Goal: Contribute content: Add original content to the website for others to see

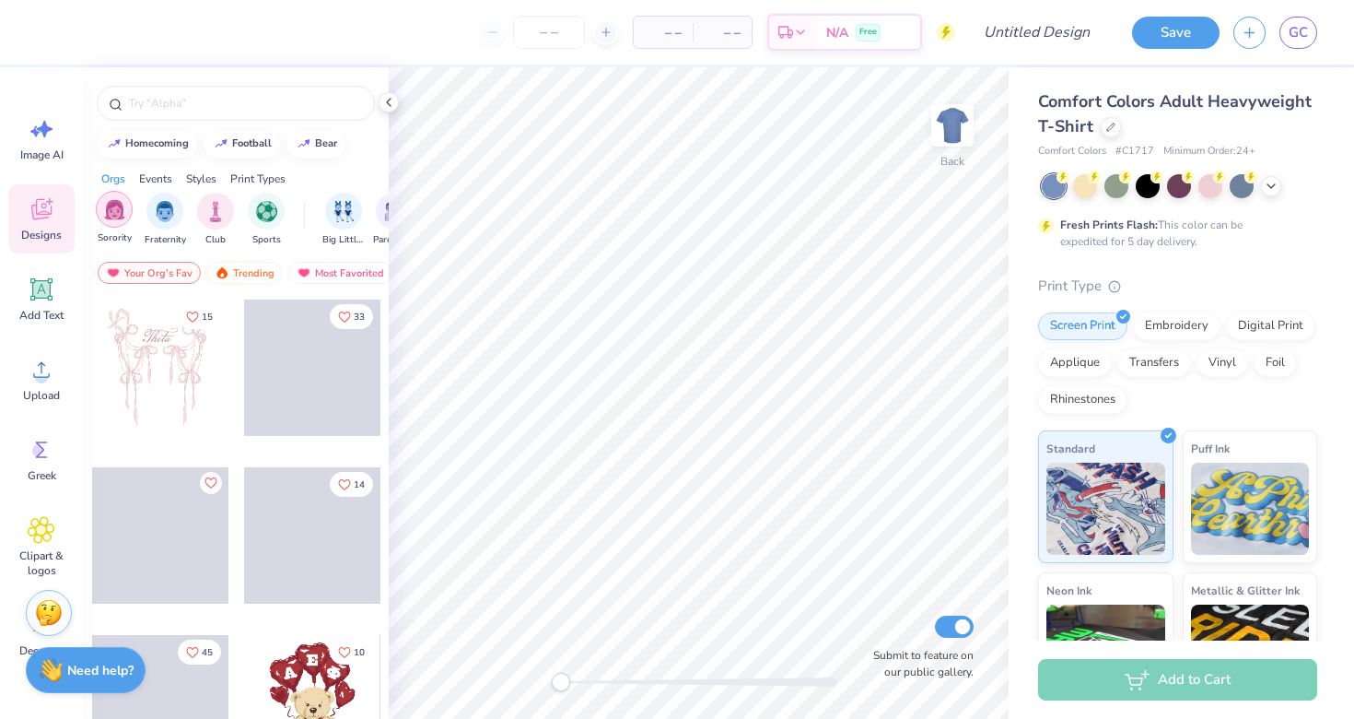
click at [122, 219] on img "filter for Sorority" at bounding box center [114, 209] width 21 height 21
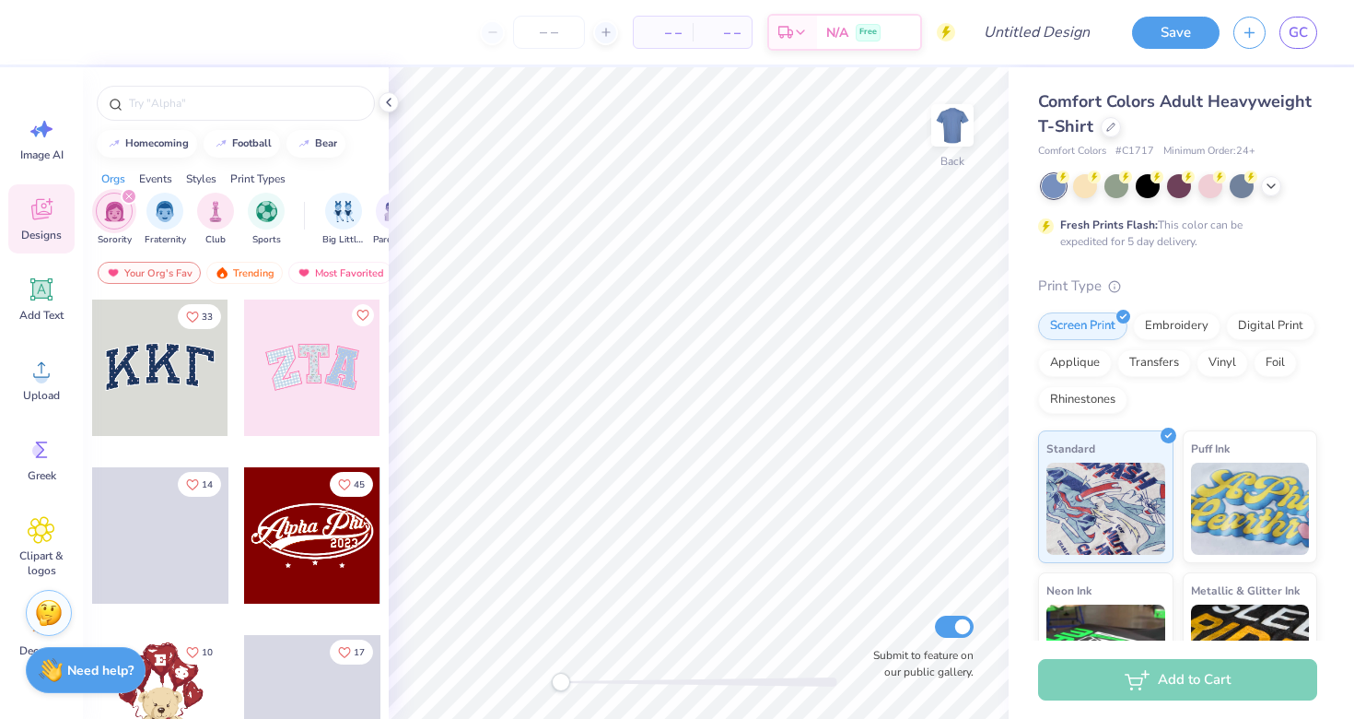
click at [128, 197] on icon "filter for Sorority" at bounding box center [129, 196] width 6 height 6
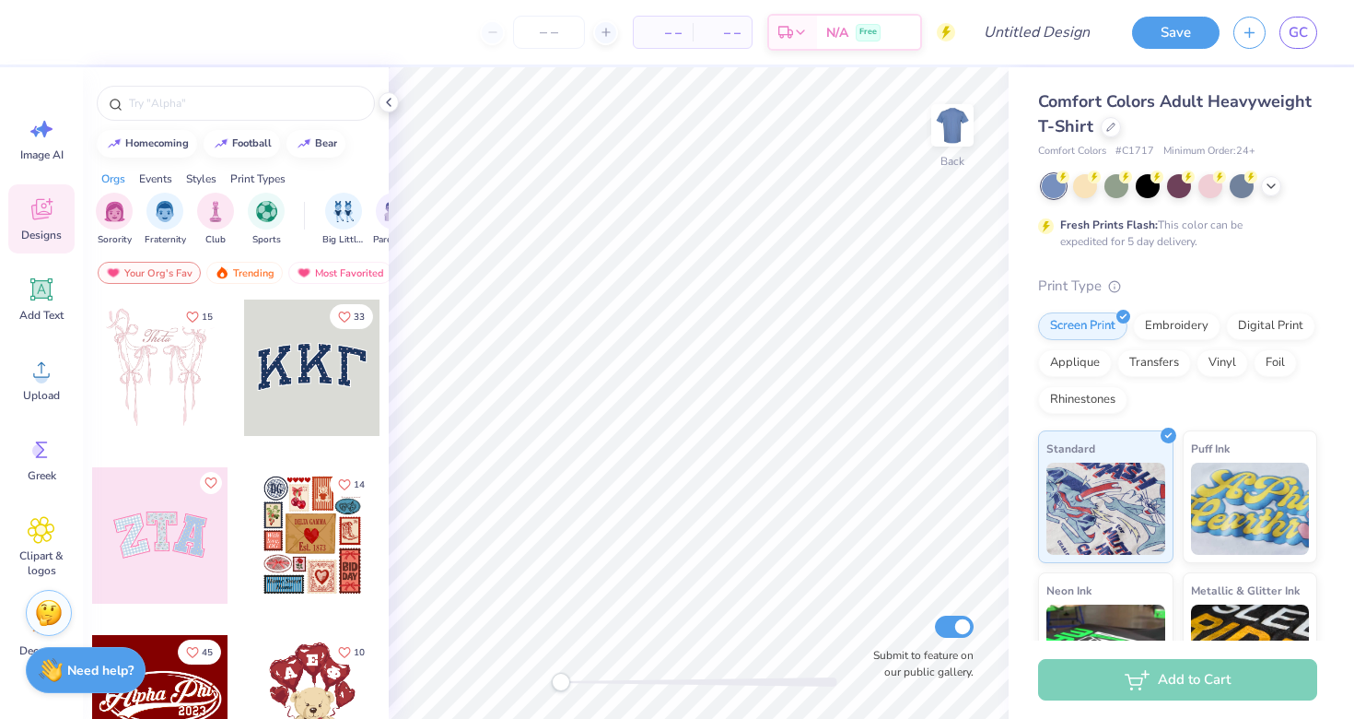
click at [156, 188] on div "Sorority Fraternity Club Sports Big Little Reveal Parent's Weekend Game Day Phi…" at bounding box center [236, 221] width 306 height 69
click at [165, 181] on div "Events" at bounding box center [155, 178] width 33 height 17
click at [194, 179] on div "Styles" at bounding box center [201, 178] width 30 height 17
click at [240, 176] on div "Print Types" at bounding box center [257, 178] width 55 height 17
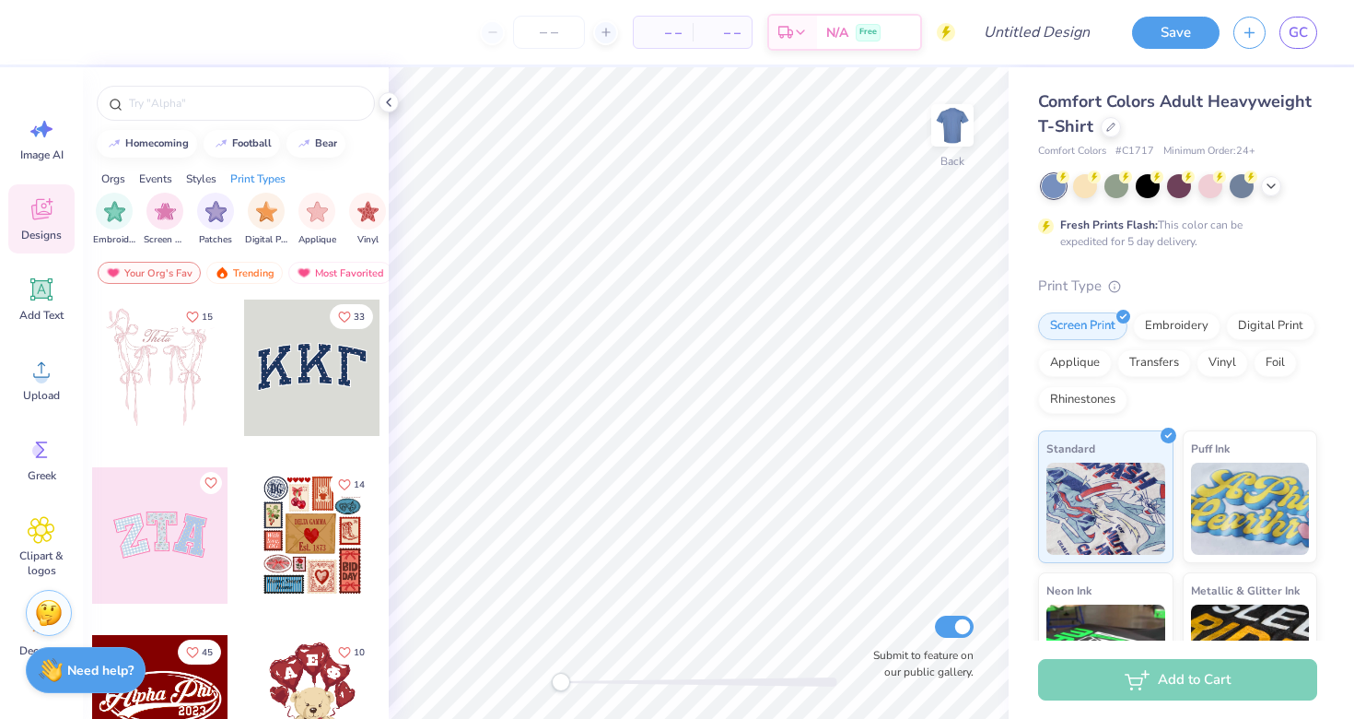
click at [205, 177] on div "Styles" at bounding box center [201, 178] width 30 height 17
click at [167, 177] on div "Events" at bounding box center [155, 178] width 33 height 17
click at [161, 213] on img "filter for Parent's Weekend" at bounding box center [165, 209] width 21 height 21
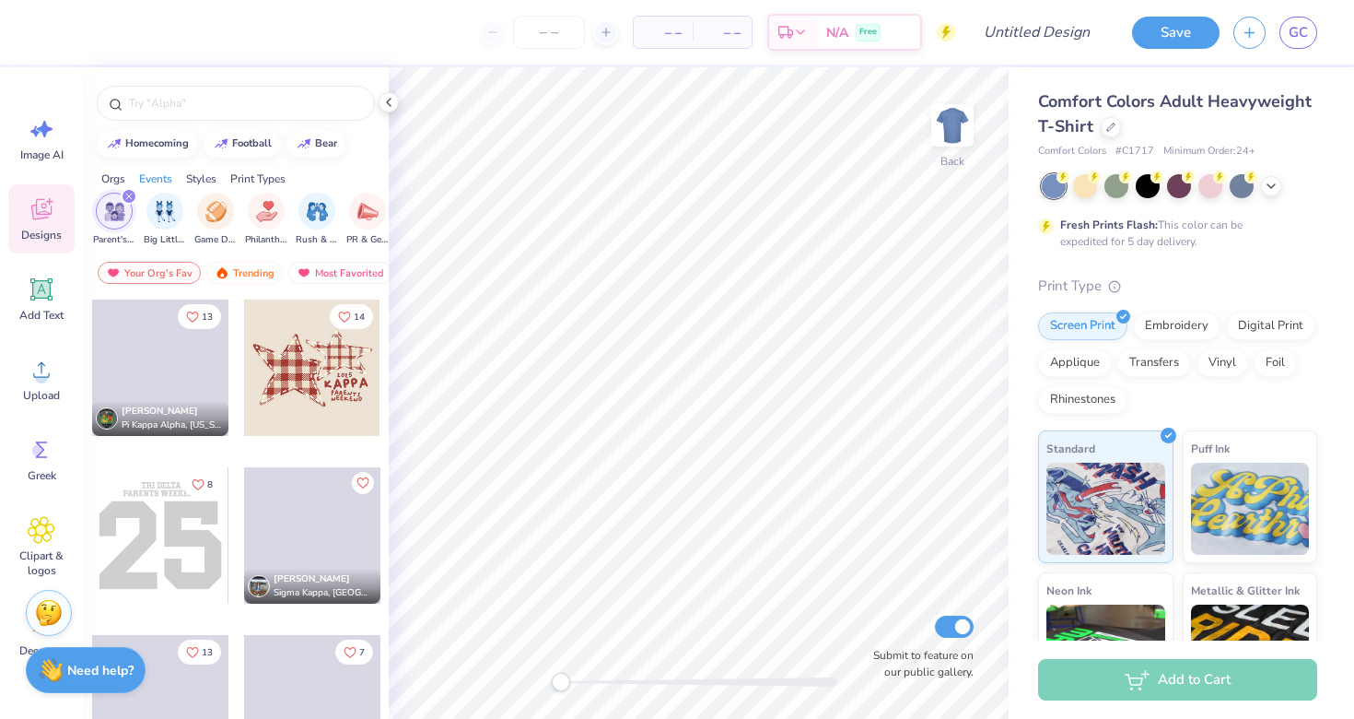
click at [130, 198] on icon "filter for Parent's Weekend" at bounding box center [129, 196] width 6 height 6
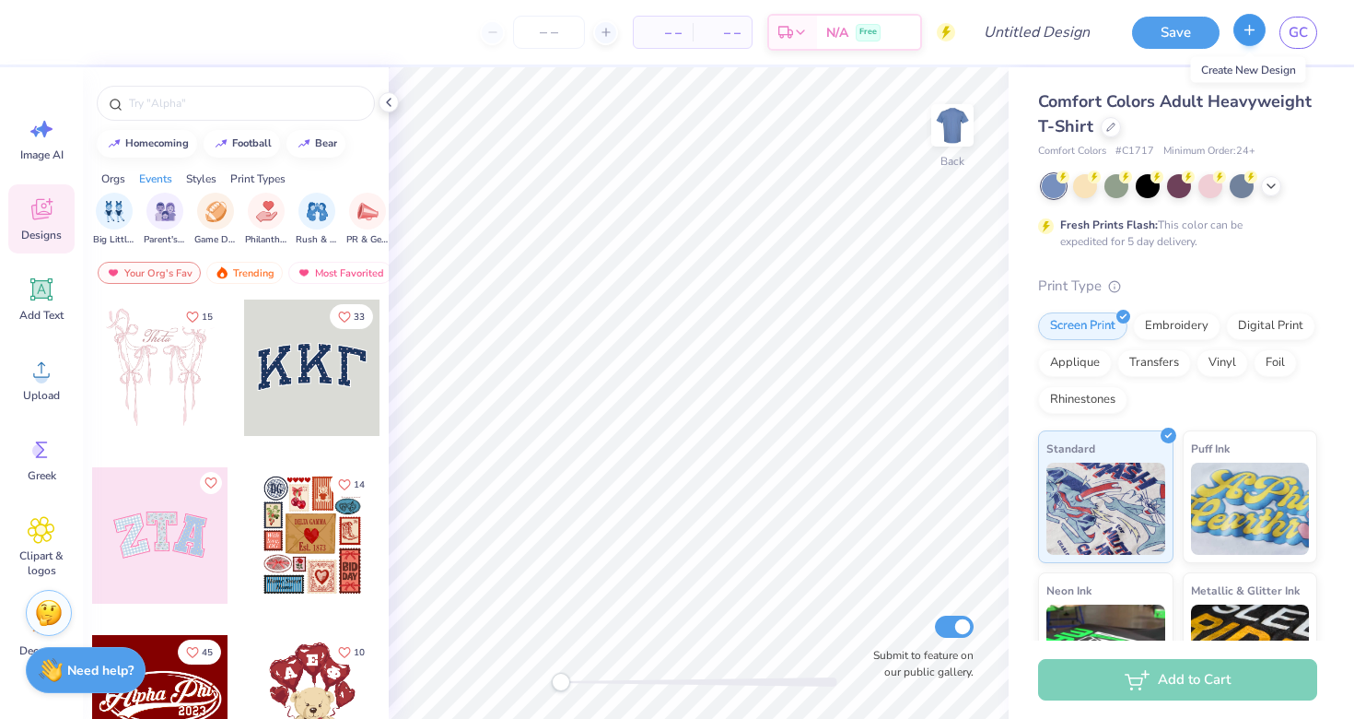
click at [1246, 37] on icon "button" at bounding box center [1250, 30] width 16 height 16
click at [1246, 26] on icon "button" at bounding box center [1250, 30] width 16 height 16
click at [1317, 41] on div "Save GC" at bounding box center [1236, 32] width 236 height 64
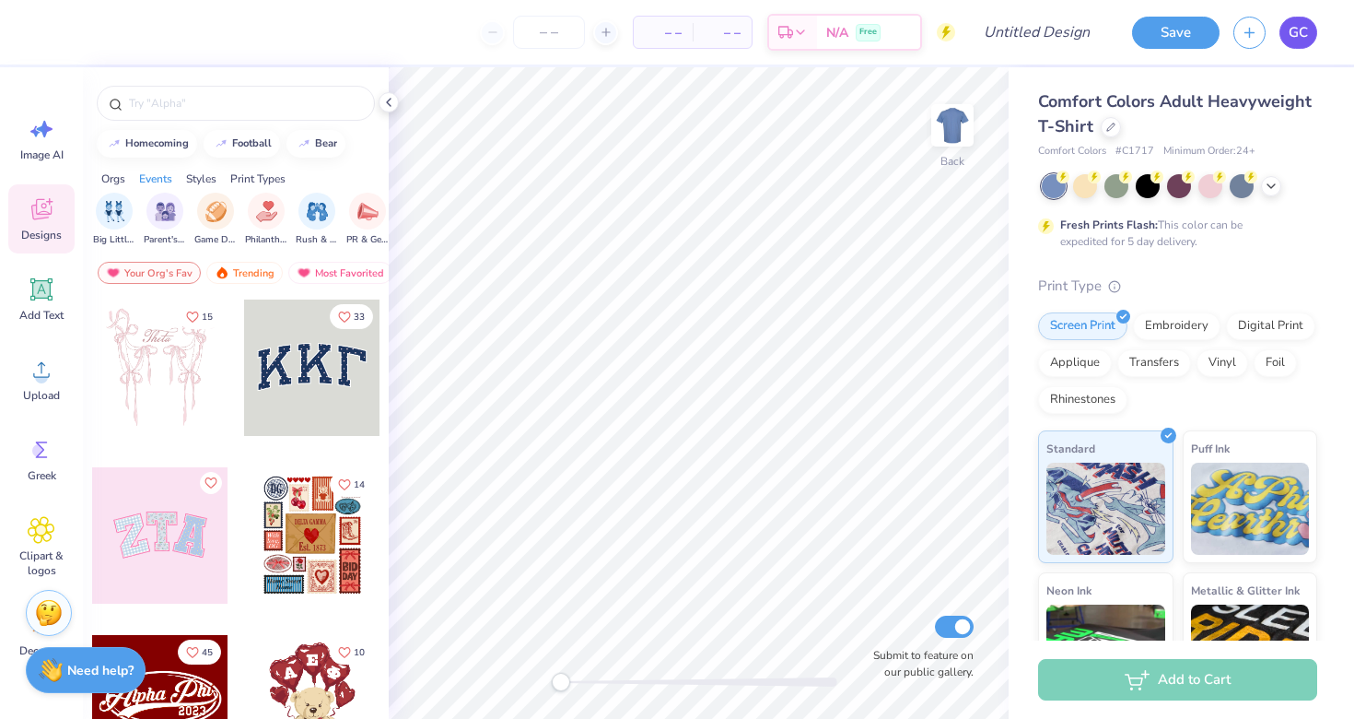
click at [1306, 41] on span "GC" at bounding box center [1298, 32] width 19 height 21
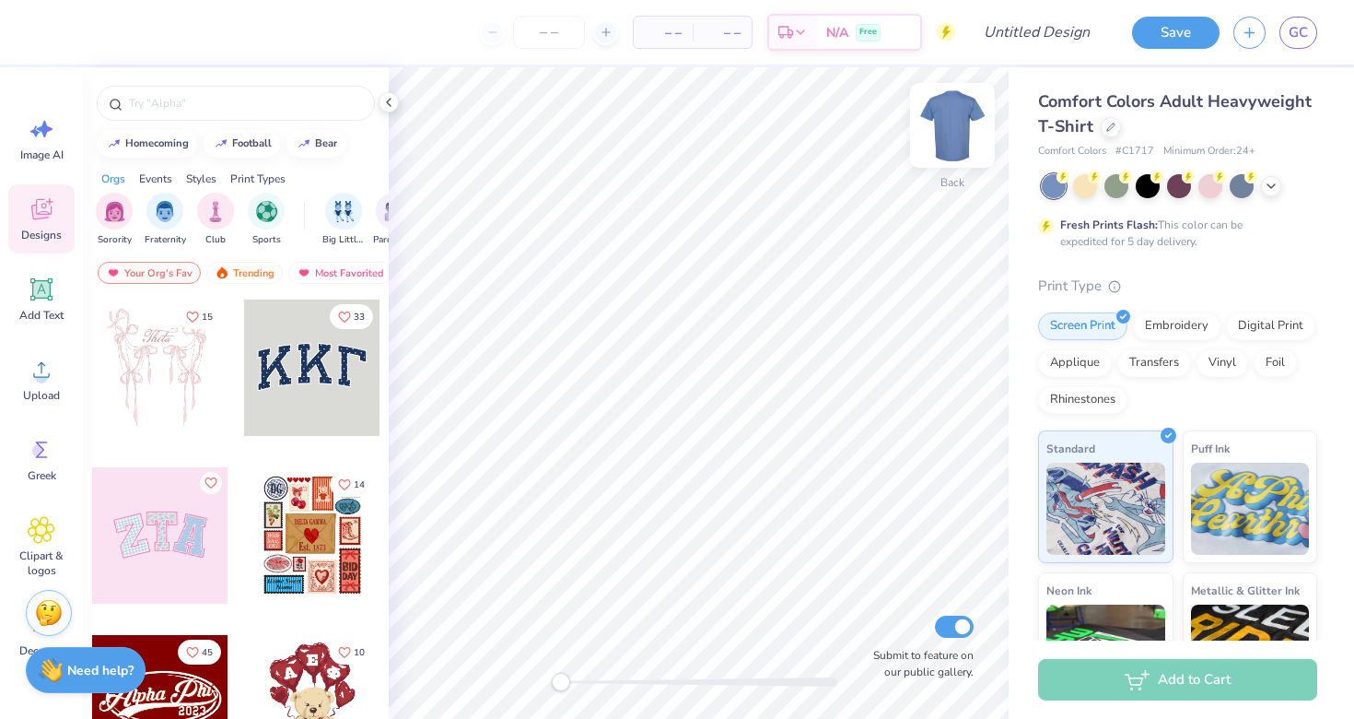
click at [964, 130] on img at bounding box center [953, 125] width 74 height 74
click at [964, 130] on img at bounding box center [952, 125] width 37 height 37
click at [1271, 187] on icon at bounding box center [1271, 184] width 15 height 15
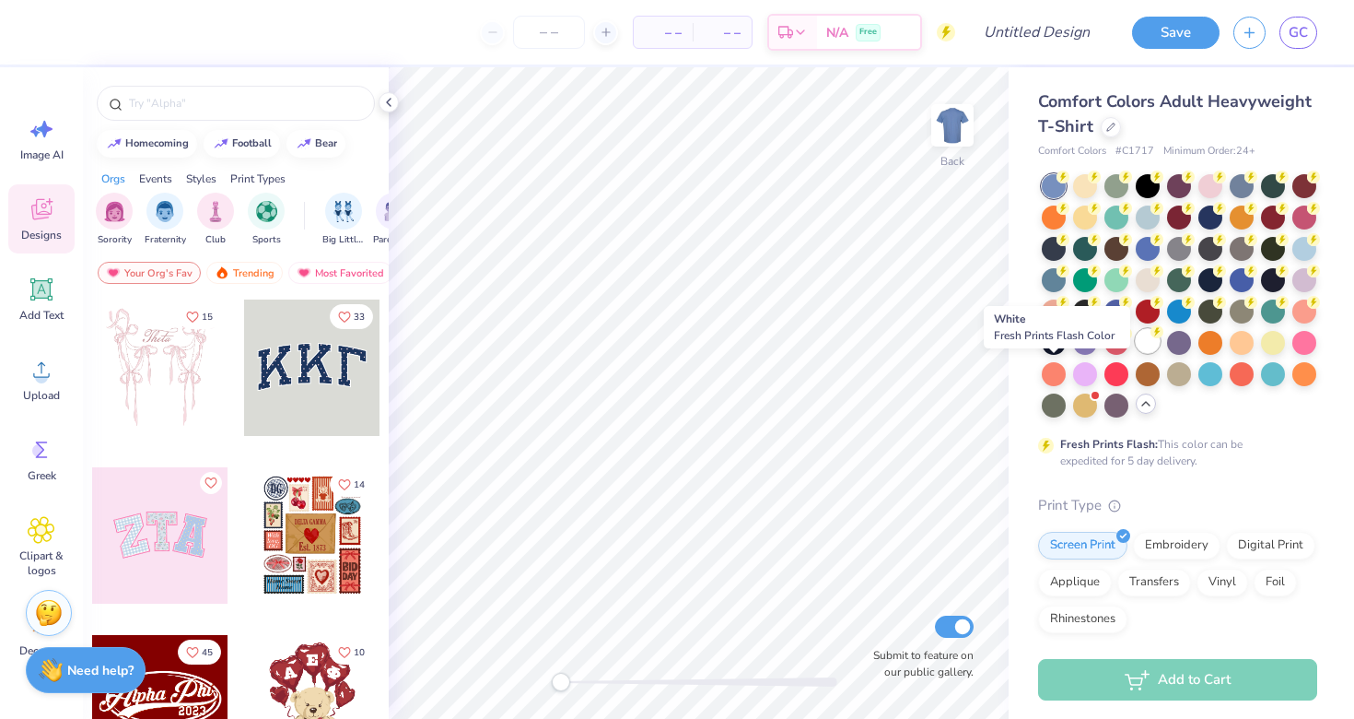
click at [1136, 353] on div at bounding box center [1148, 341] width 24 height 24
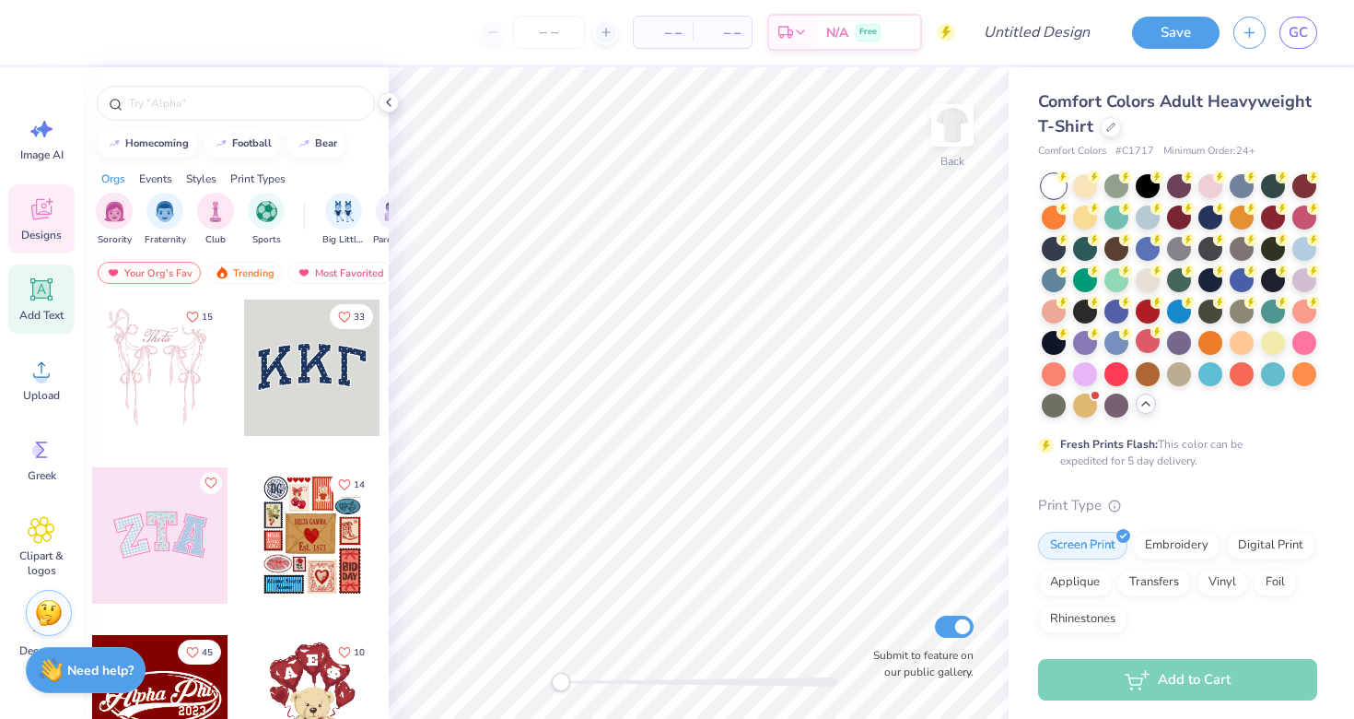
click at [24, 297] on div "Add Text" at bounding box center [41, 298] width 66 height 69
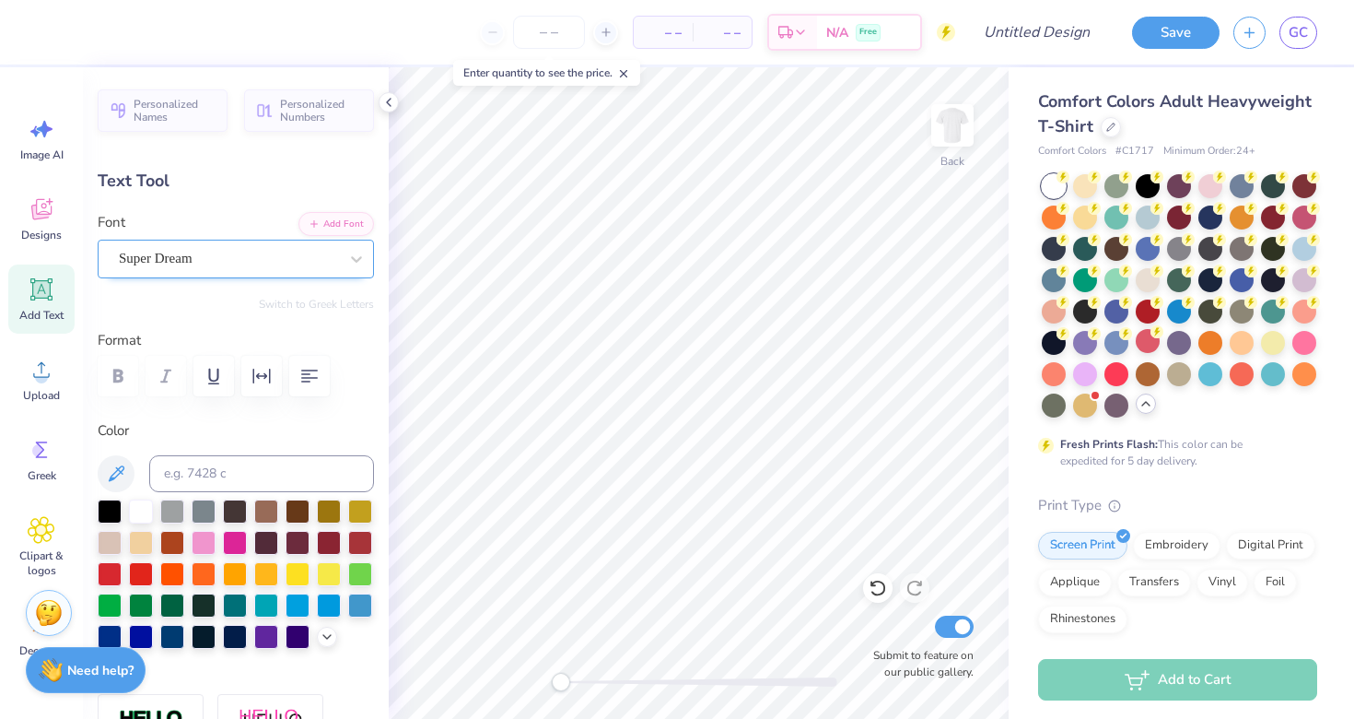
click at [314, 250] on div "Super Dream" at bounding box center [228, 258] width 223 height 29
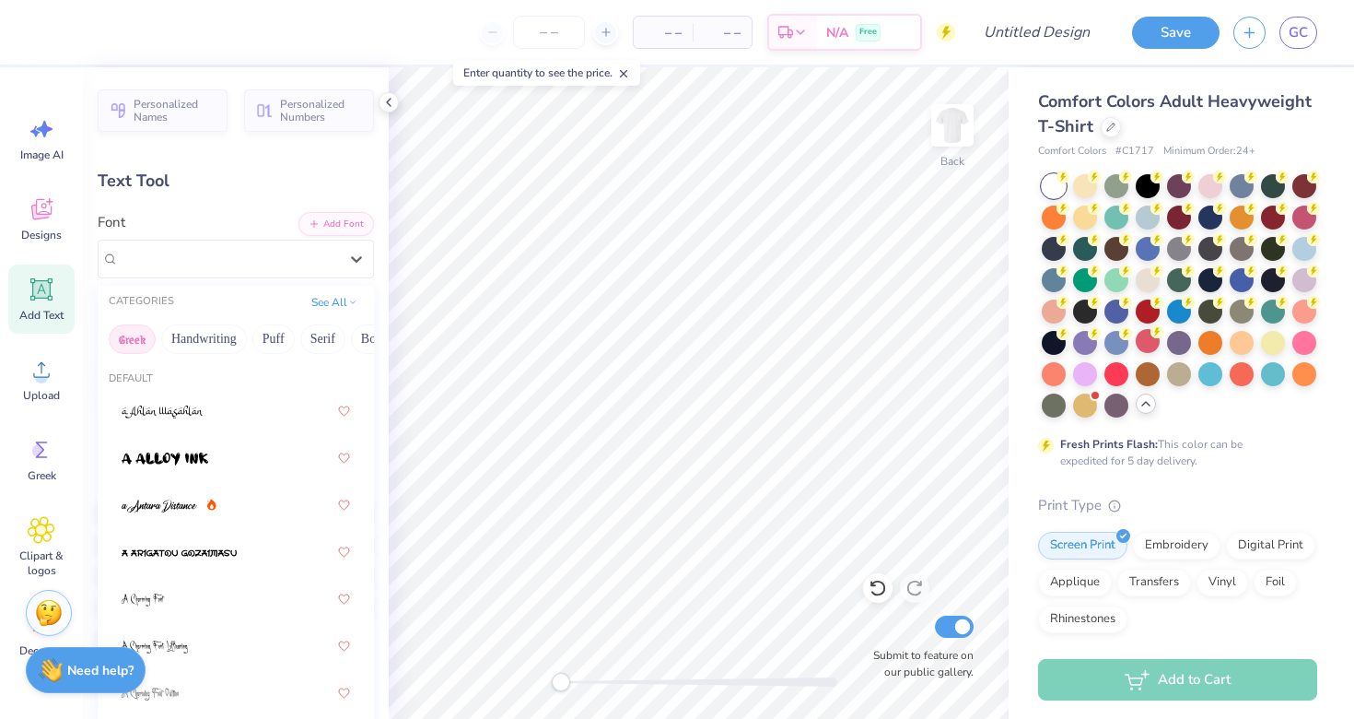
click at [132, 345] on button "Greek" at bounding box center [132, 338] width 47 height 29
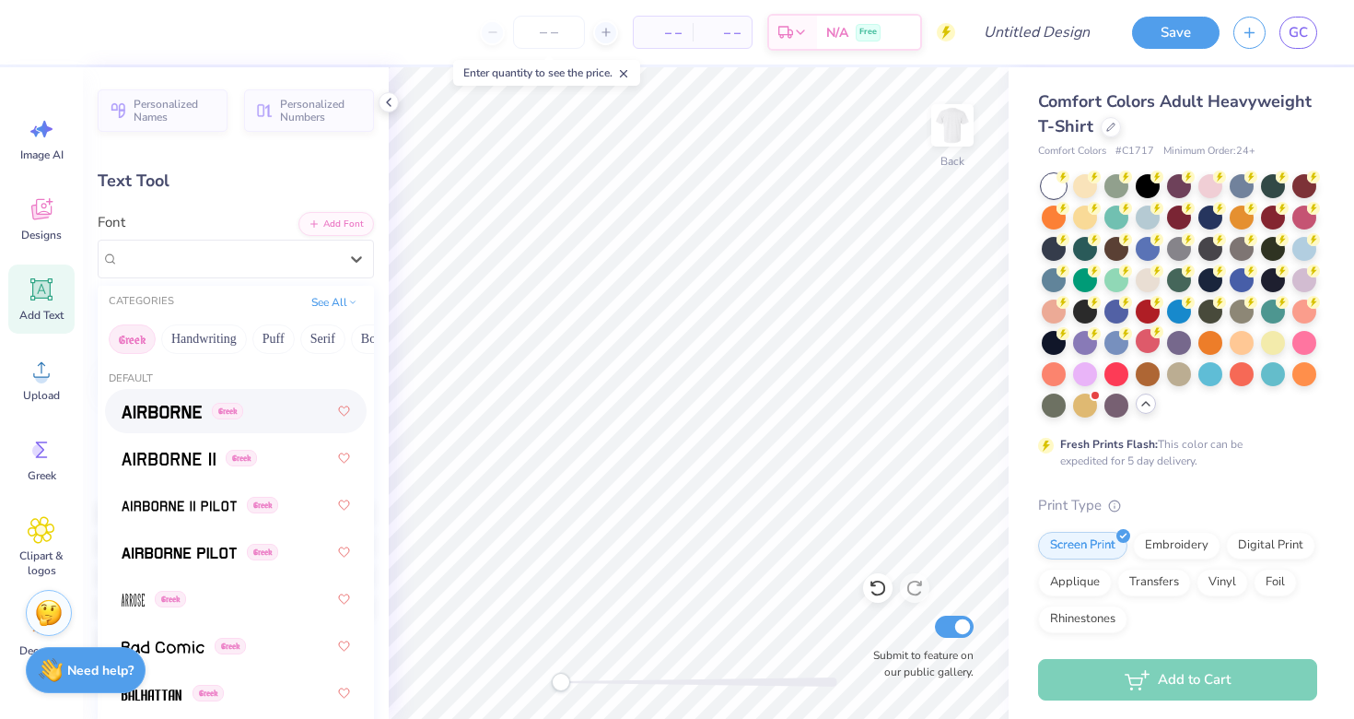
click at [156, 410] on img at bounding box center [162, 411] width 80 height 13
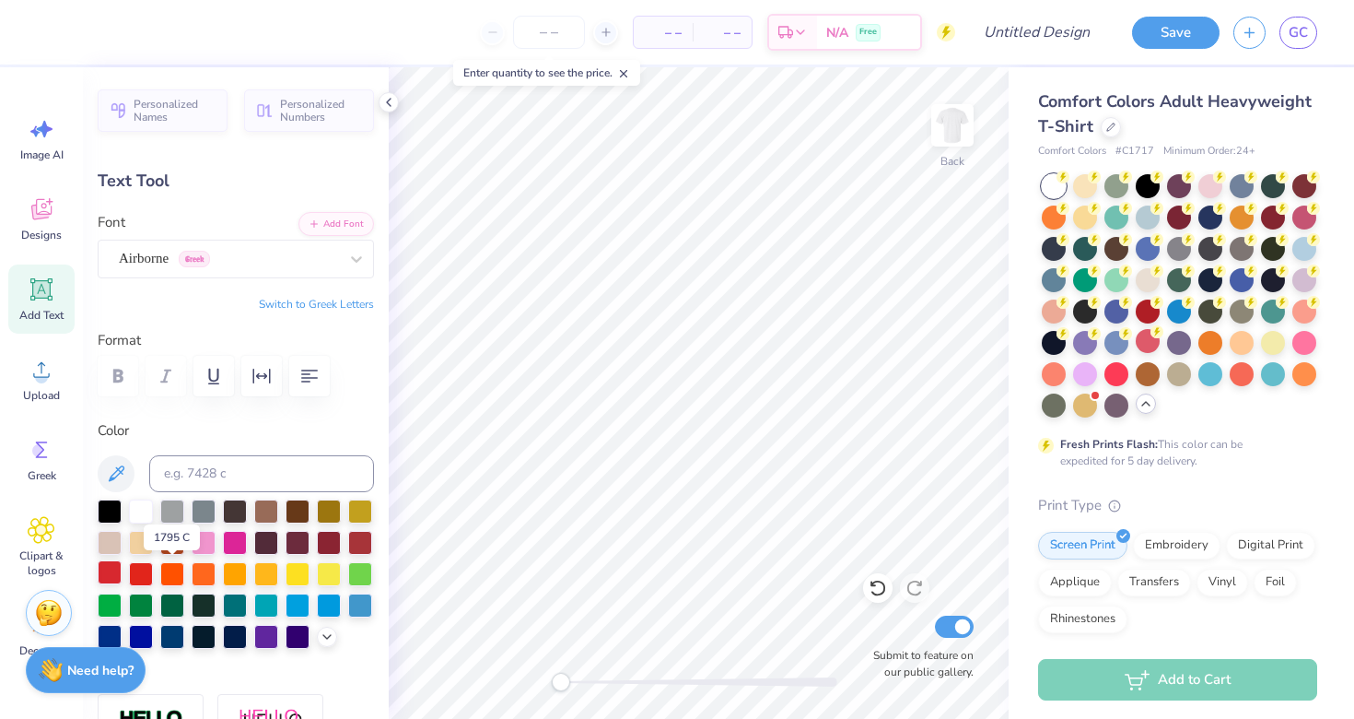
click at [122, 579] on div at bounding box center [110, 572] width 24 height 24
click at [221, 481] on input at bounding box center [261, 473] width 225 height 37
click at [316, 414] on div "Personalized Names Personalized Numbers Text Tool Add Font Font Airborne Greek …" at bounding box center [236, 392] width 306 height 651
click at [213, 481] on input "ΔΘΒ" at bounding box center [261, 473] width 225 height 37
type input "Δ"
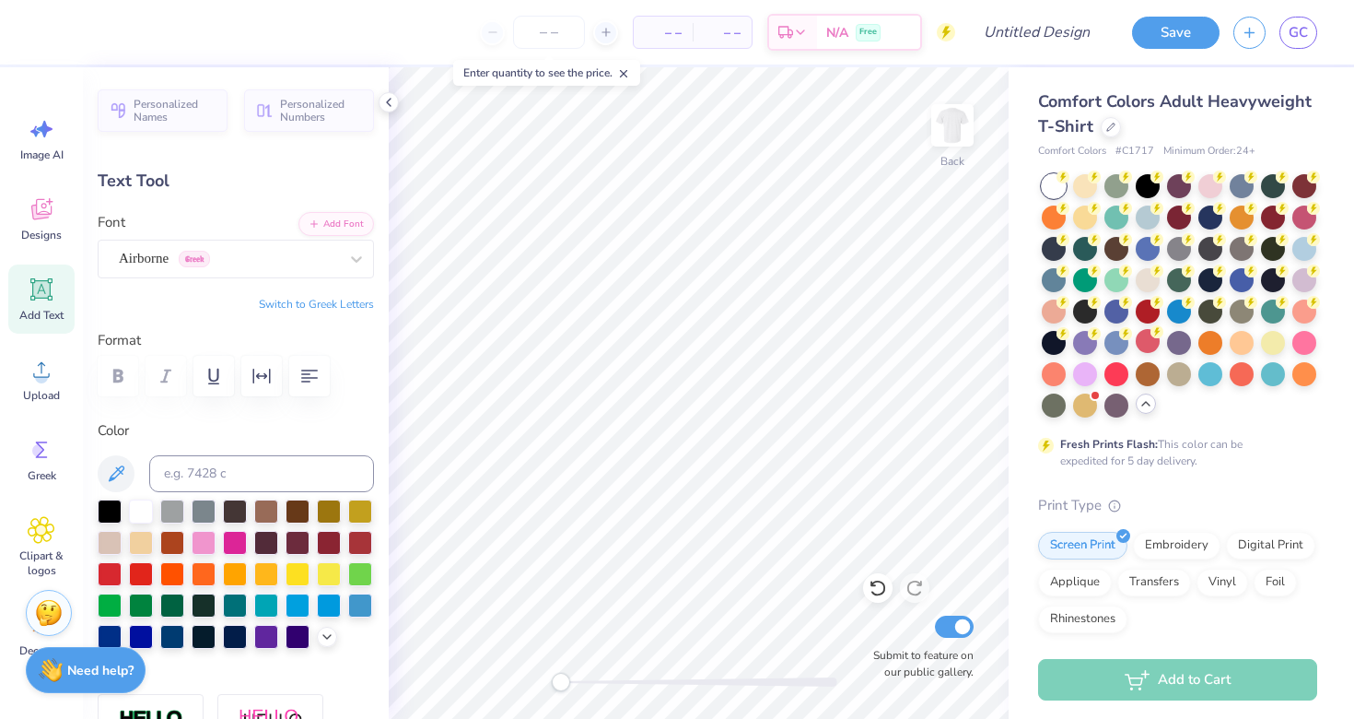
click at [195, 420] on label "Color" at bounding box center [236, 430] width 276 height 21
type textarea "D"
click at [1237, 149] on span "Minimum Order: 24 +" at bounding box center [1209, 152] width 92 height 16
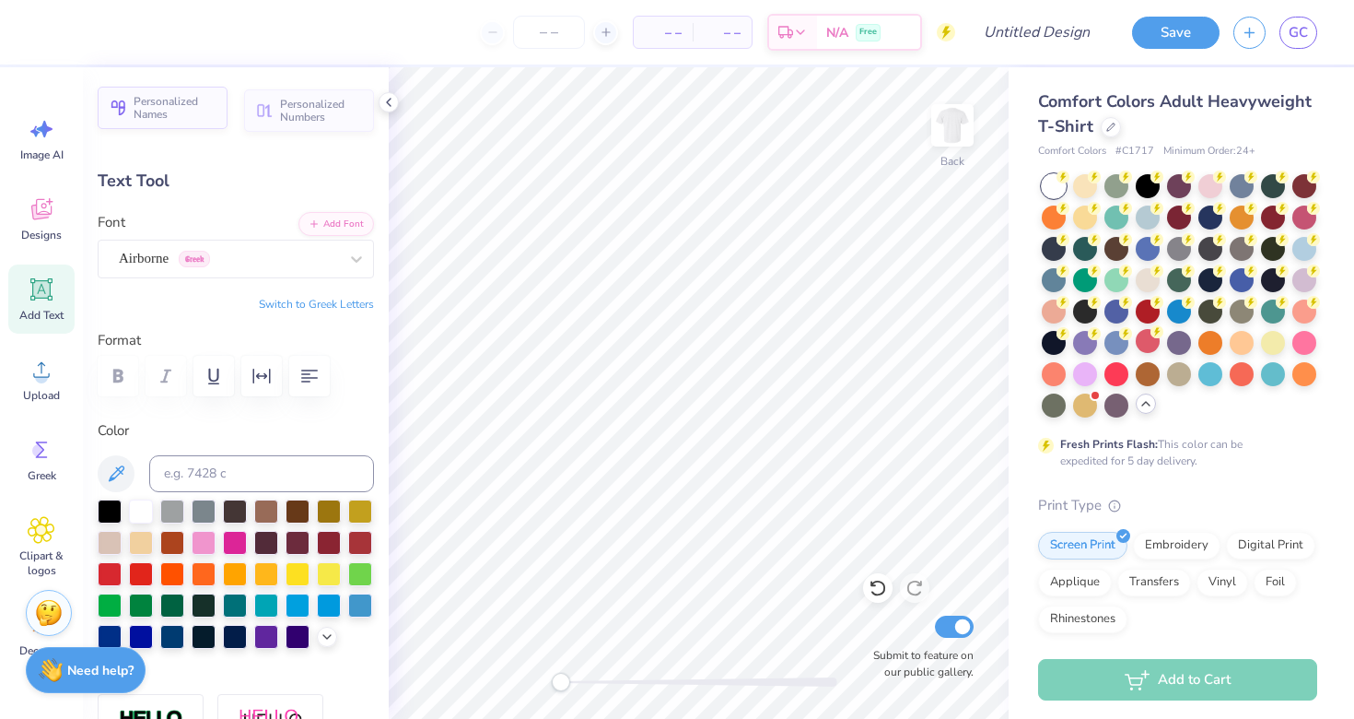
click at [191, 102] on span "Personalized Names" at bounding box center [175, 108] width 83 height 26
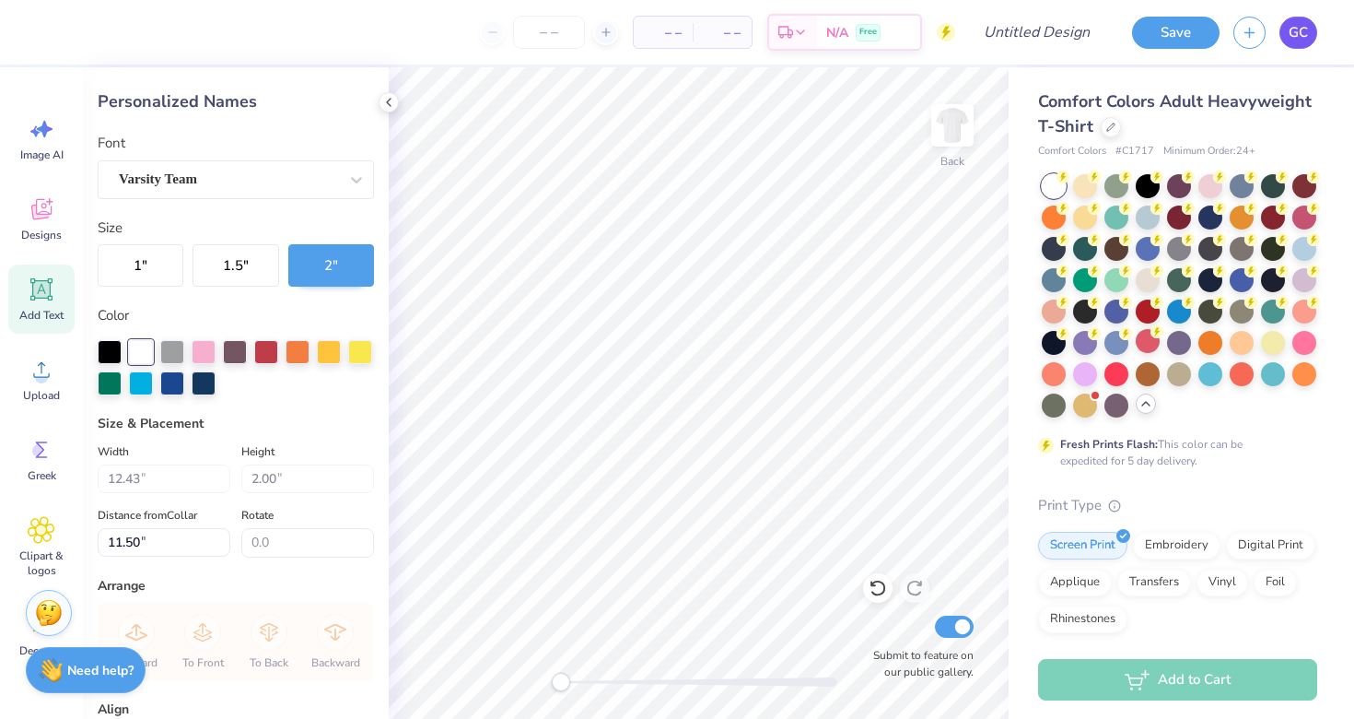
click at [1292, 33] on span "GC" at bounding box center [1298, 32] width 19 height 21
